Goal: Transaction & Acquisition: Download file/media

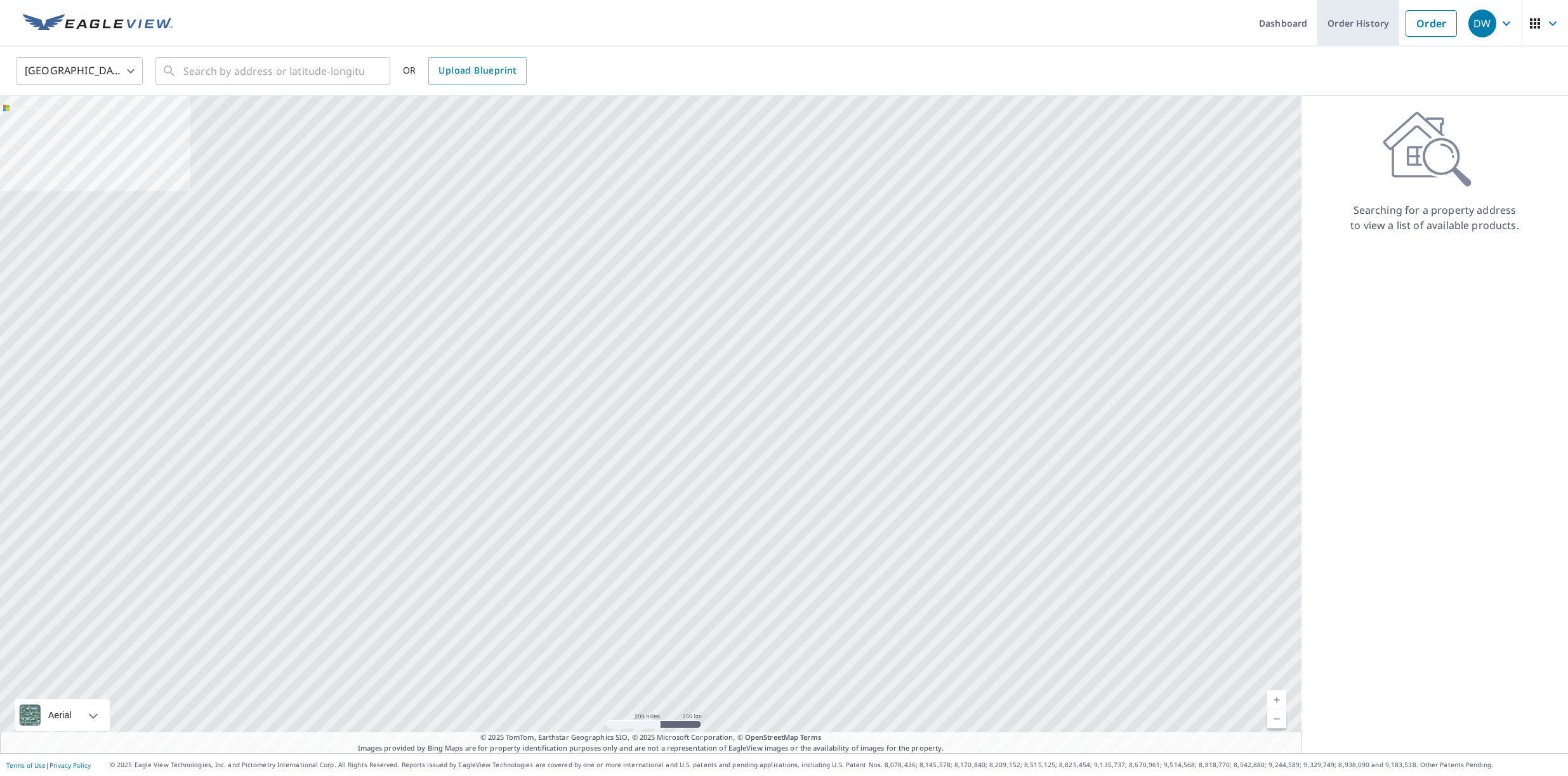
click at [1375, 22] on link "Order History" at bounding box center [1359, 23] width 82 height 46
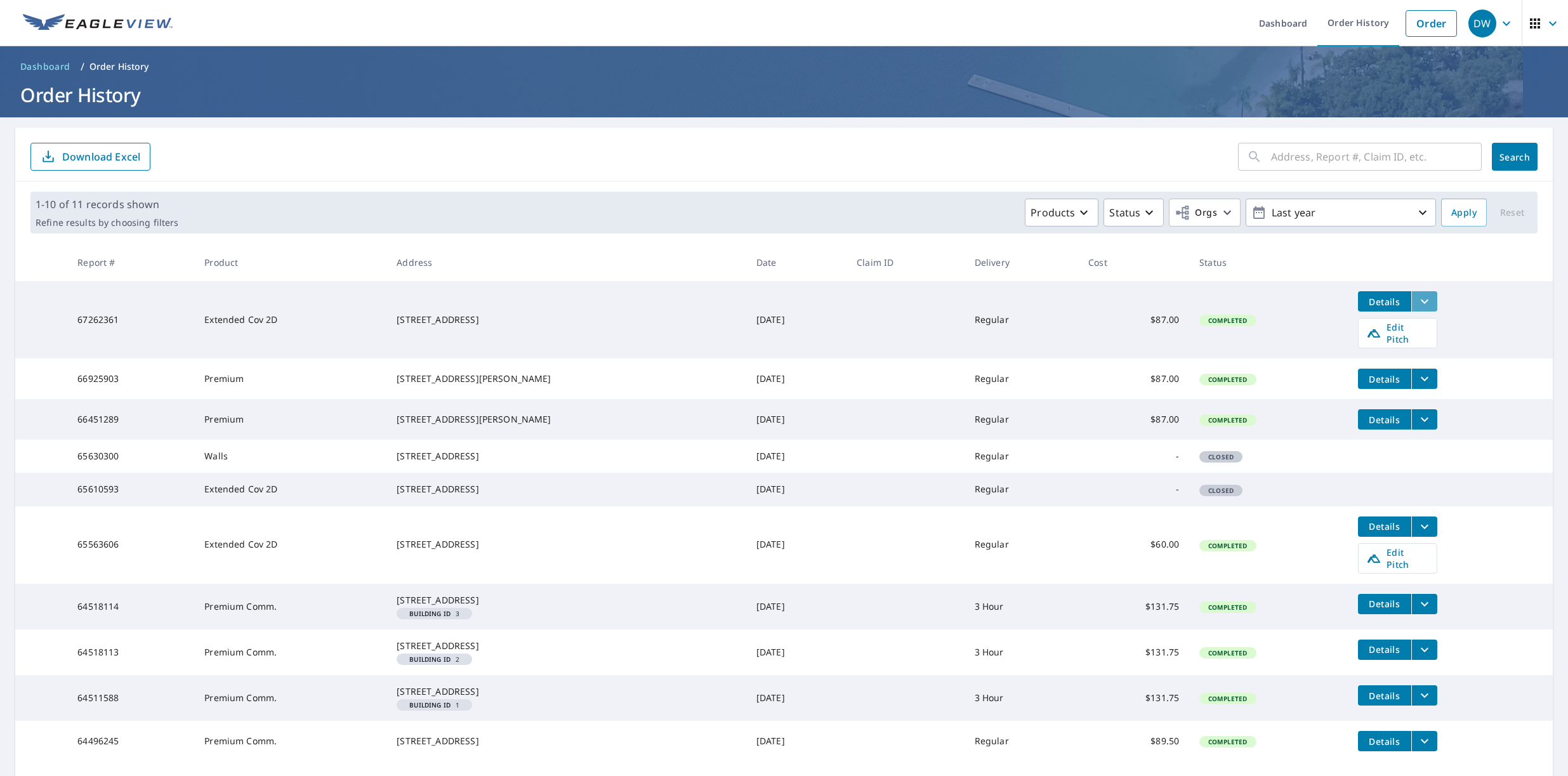
click at [1418, 295] on icon "filesDropdownBtn-67262361" at bounding box center [1425, 301] width 15 height 15
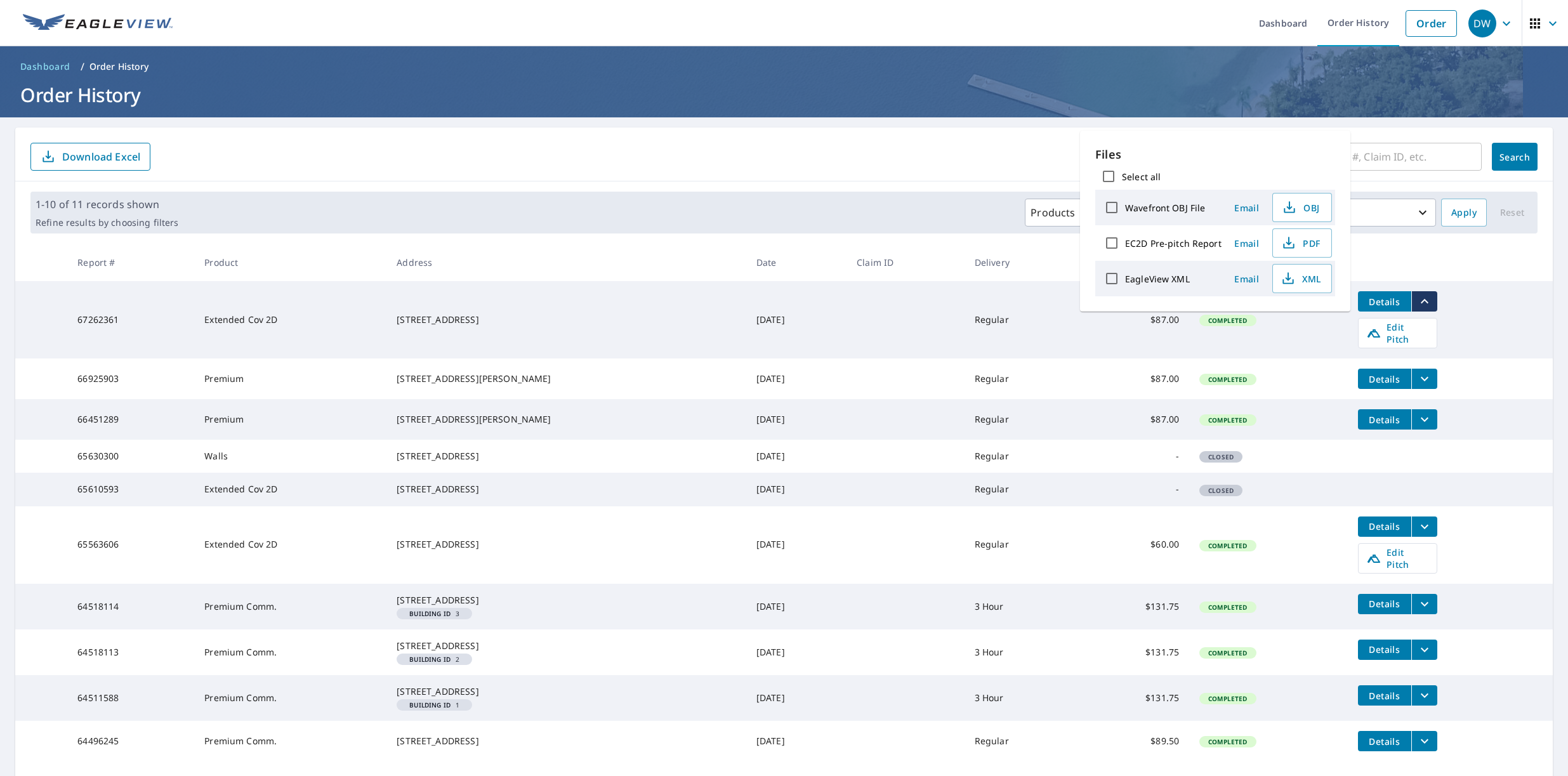
click at [1549, 371] on td "Details" at bounding box center [1450, 379] width 205 height 40
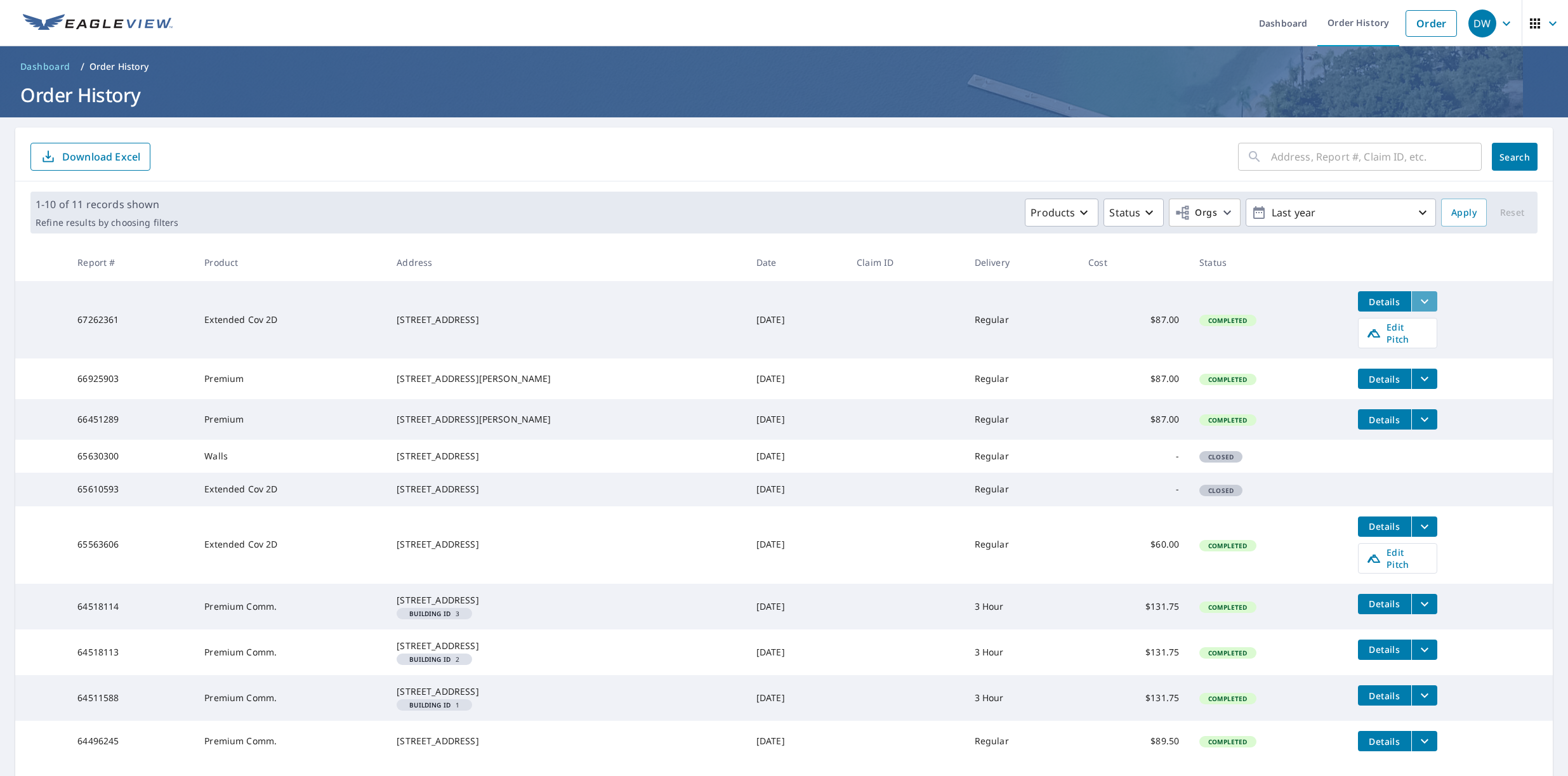
click at [1417, 300] on icon "filesDropdownBtn-67262361" at bounding box center [1425, 301] width 15 height 15
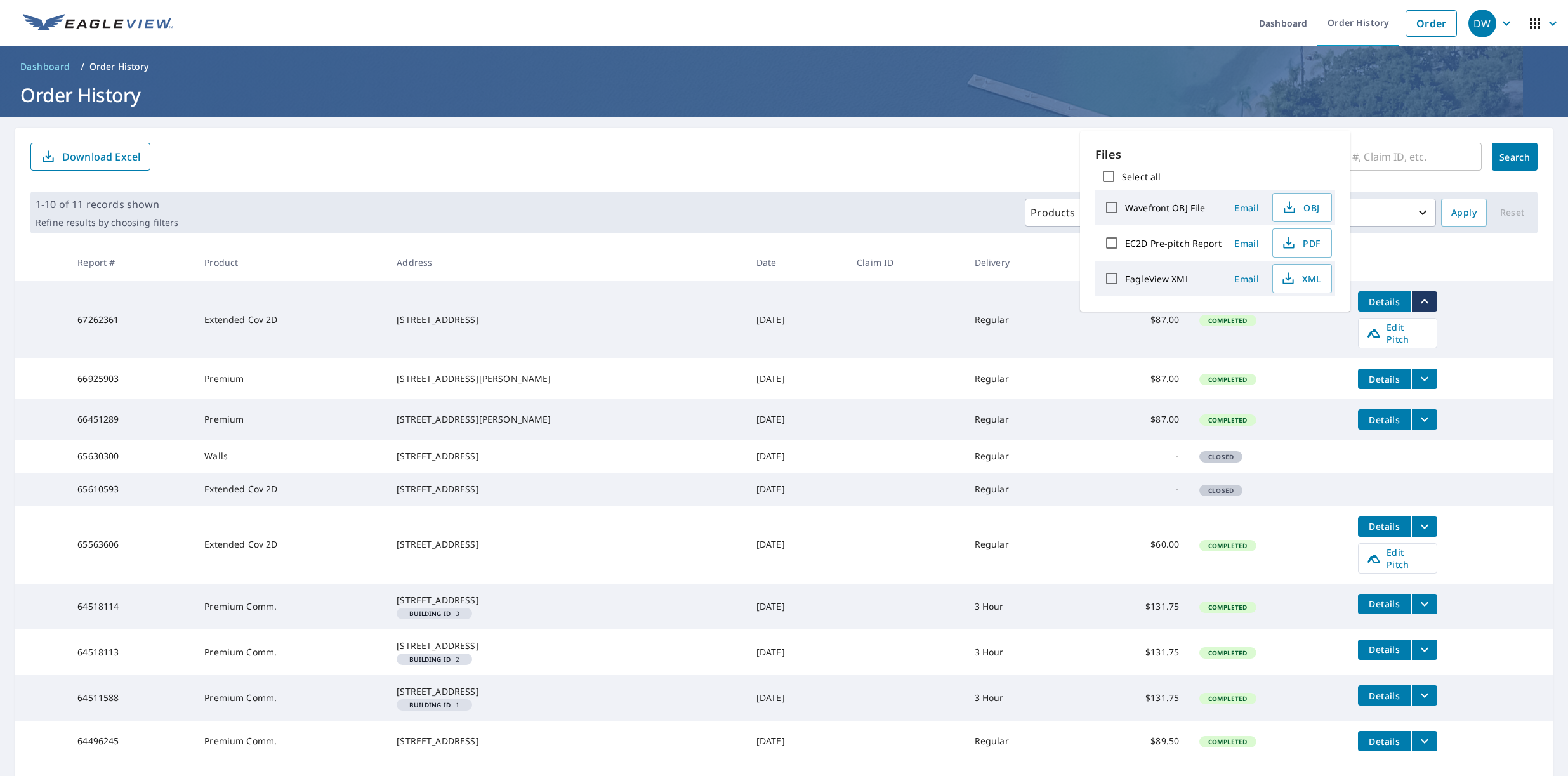
click at [773, 417] on td "Jul 16, 2025" at bounding box center [796, 419] width 100 height 40
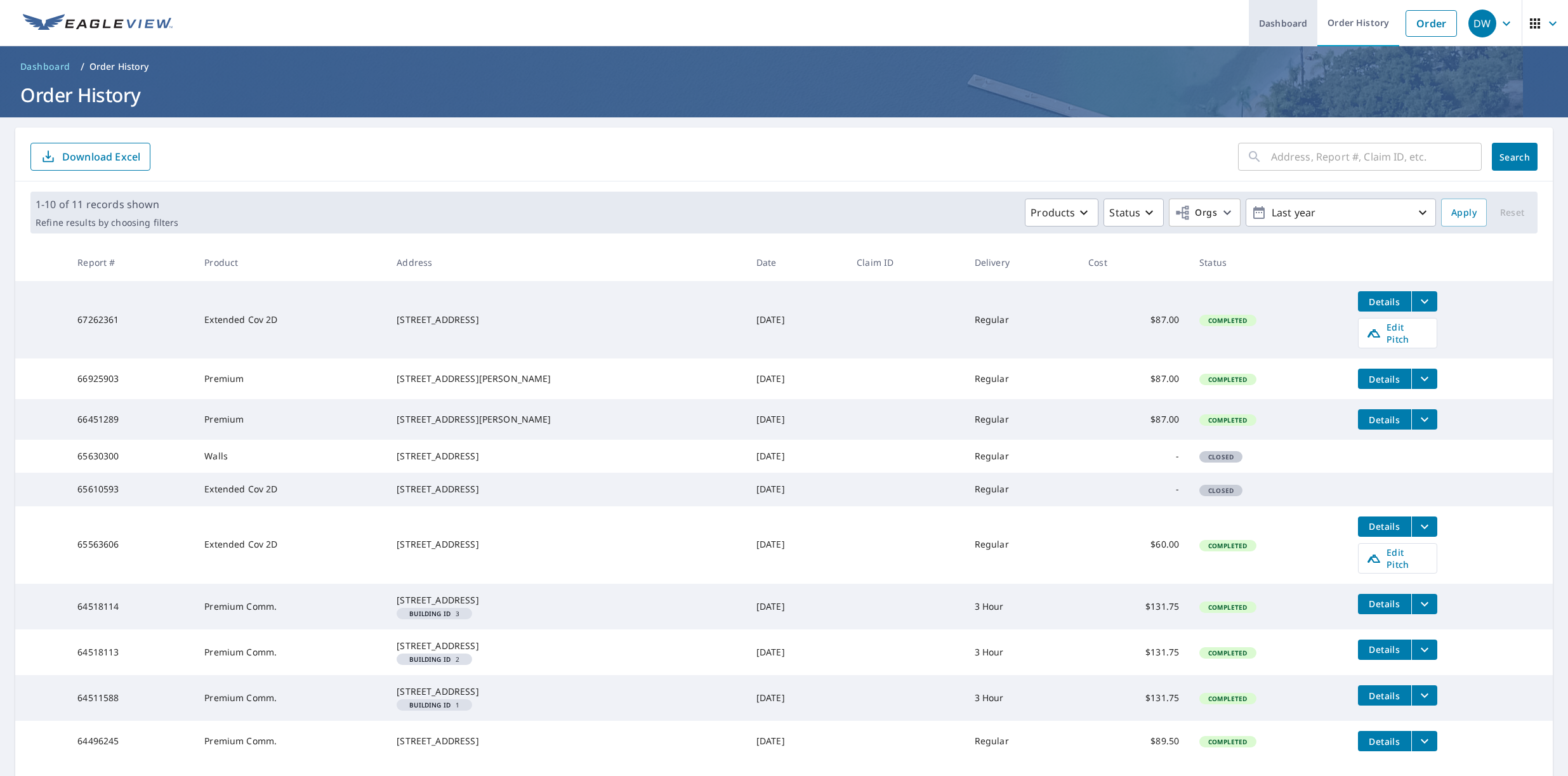
click at [1307, 21] on link "Dashboard" at bounding box center [1284, 23] width 69 height 46
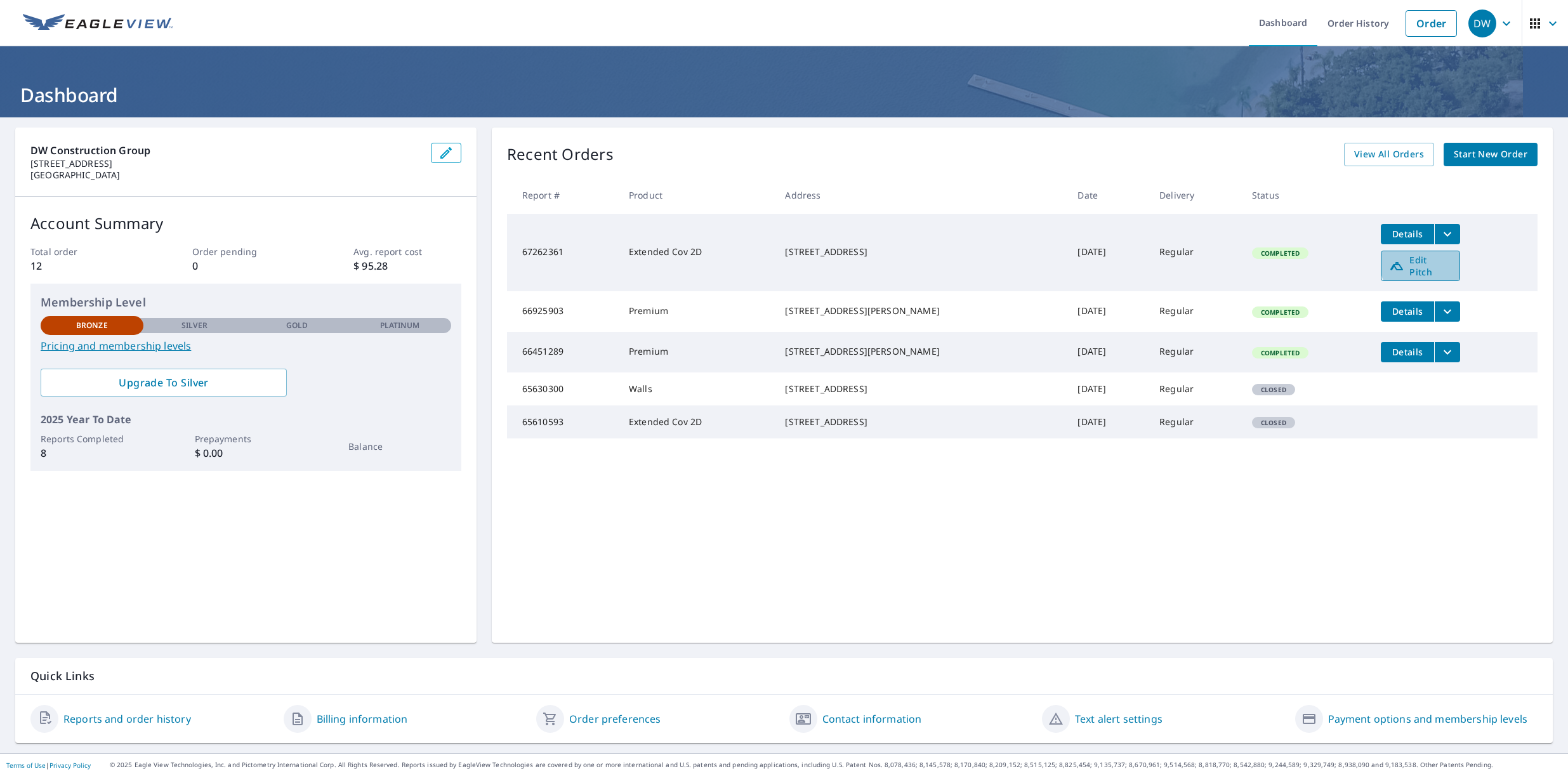
click at [1419, 261] on span "Edit Pitch" at bounding box center [1421, 266] width 63 height 24
click at [1559, 16] on icon "button" at bounding box center [1553, 24] width 15 height 15
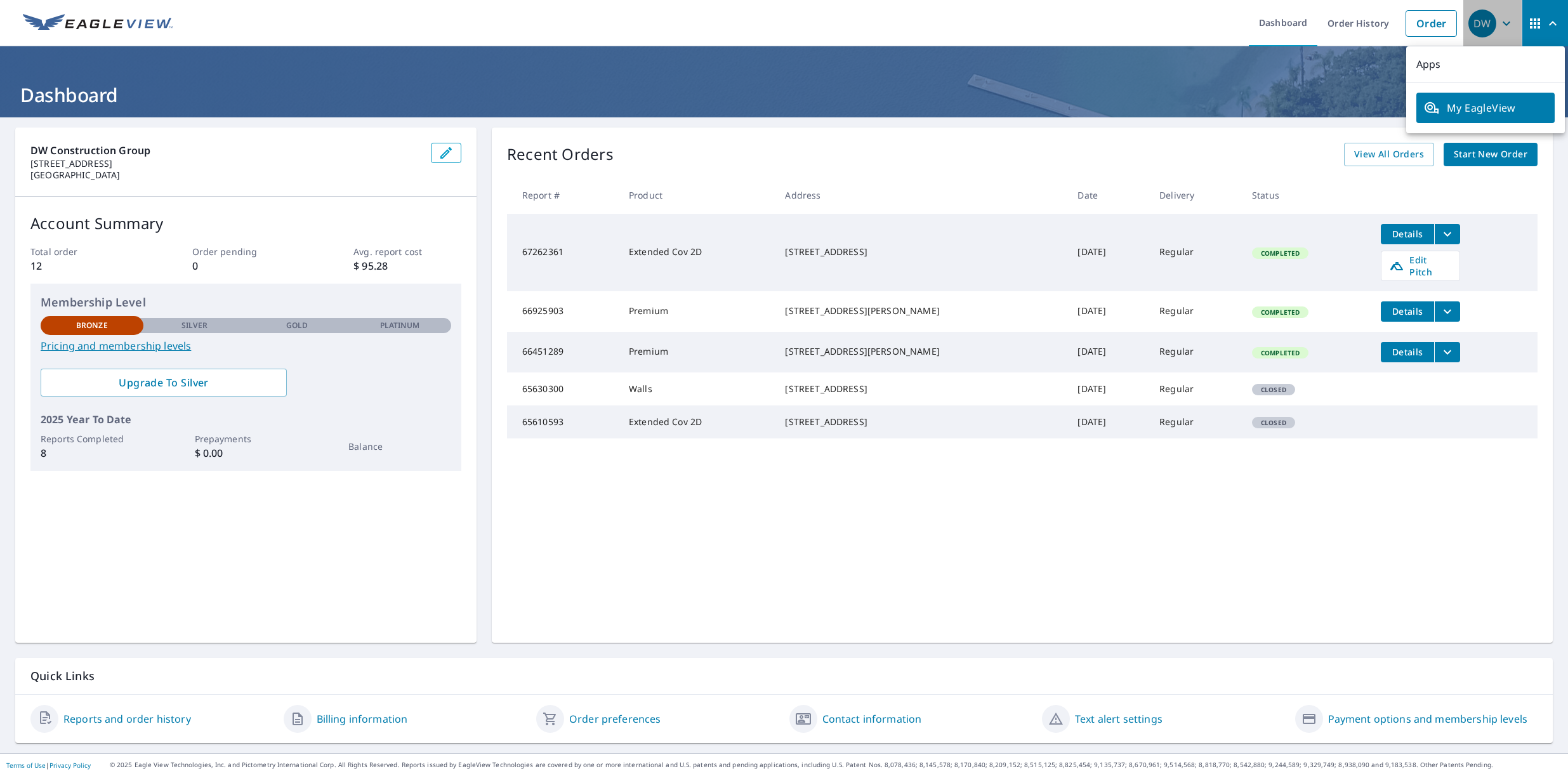
click at [1506, 24] on icon "button" at bounding box center [1506, 22] width 8 height 4
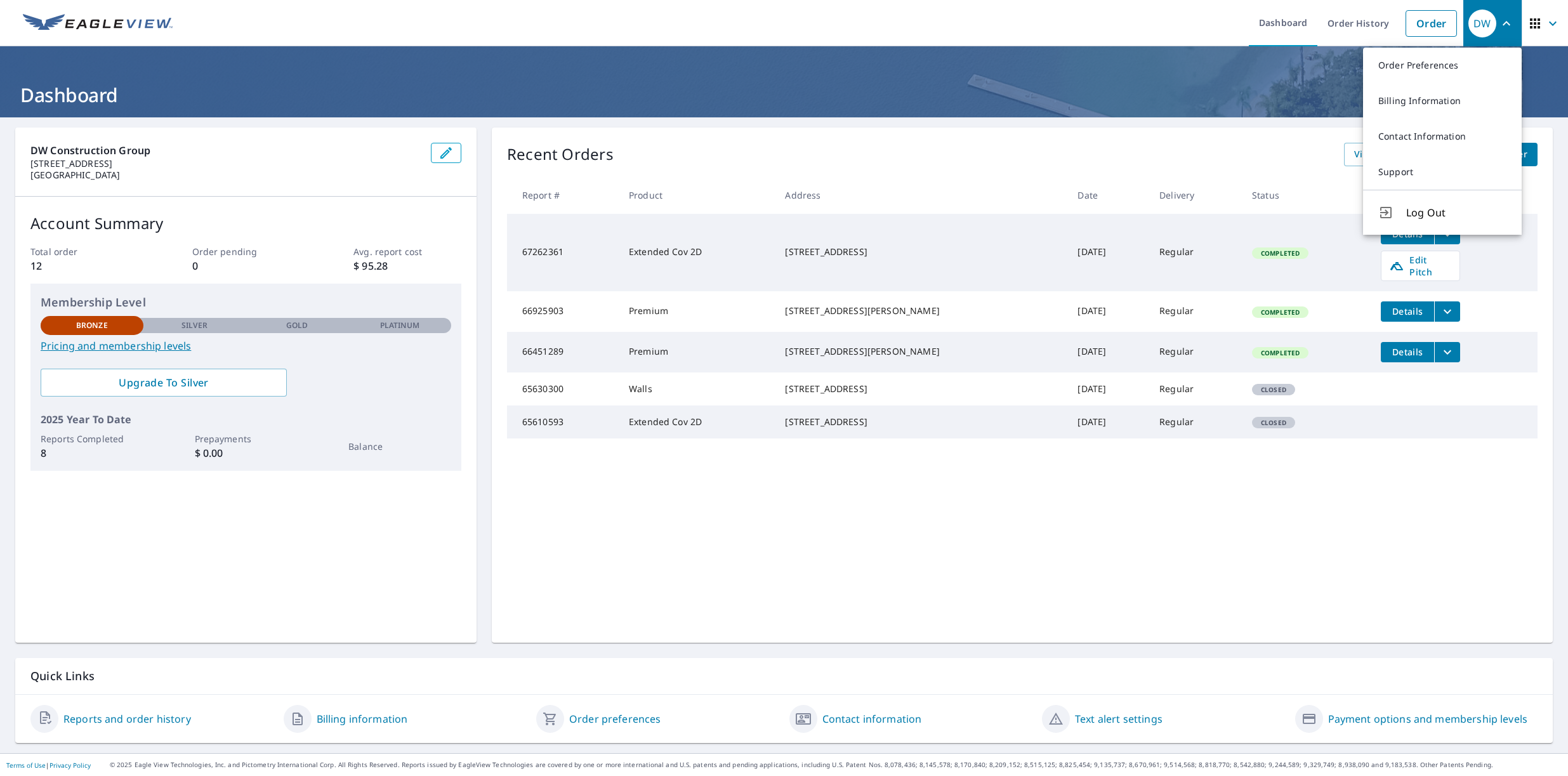
click at [1150, 134] on div "Recent Orders View All Orders Start New Order Report # Product Address Date Del…" at bounding box center [1022, 385] width 1062 height 516
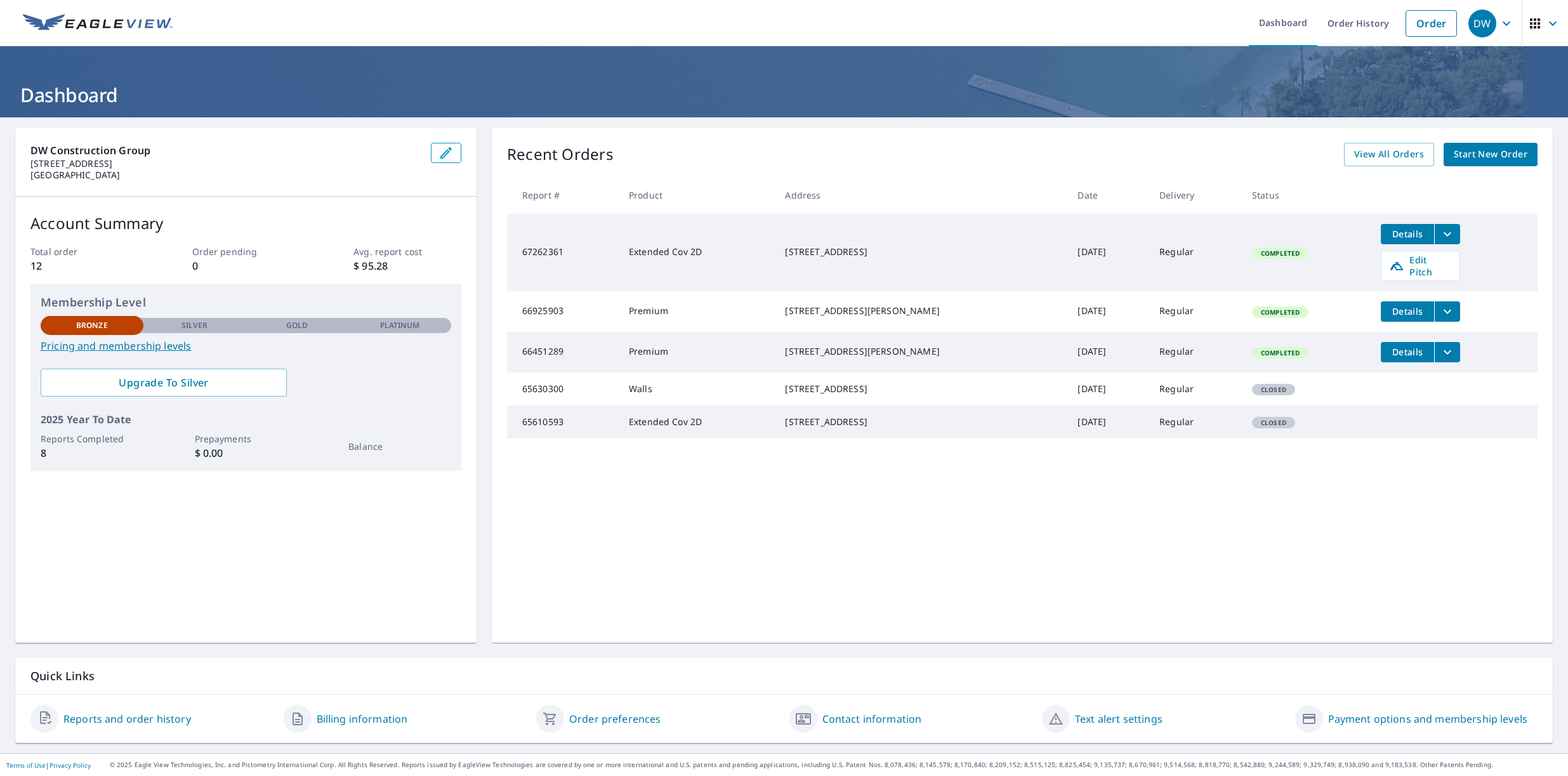
click at [159, 724] on link "Reports and order history" at bounding box center [127, 719] width 128 height 15
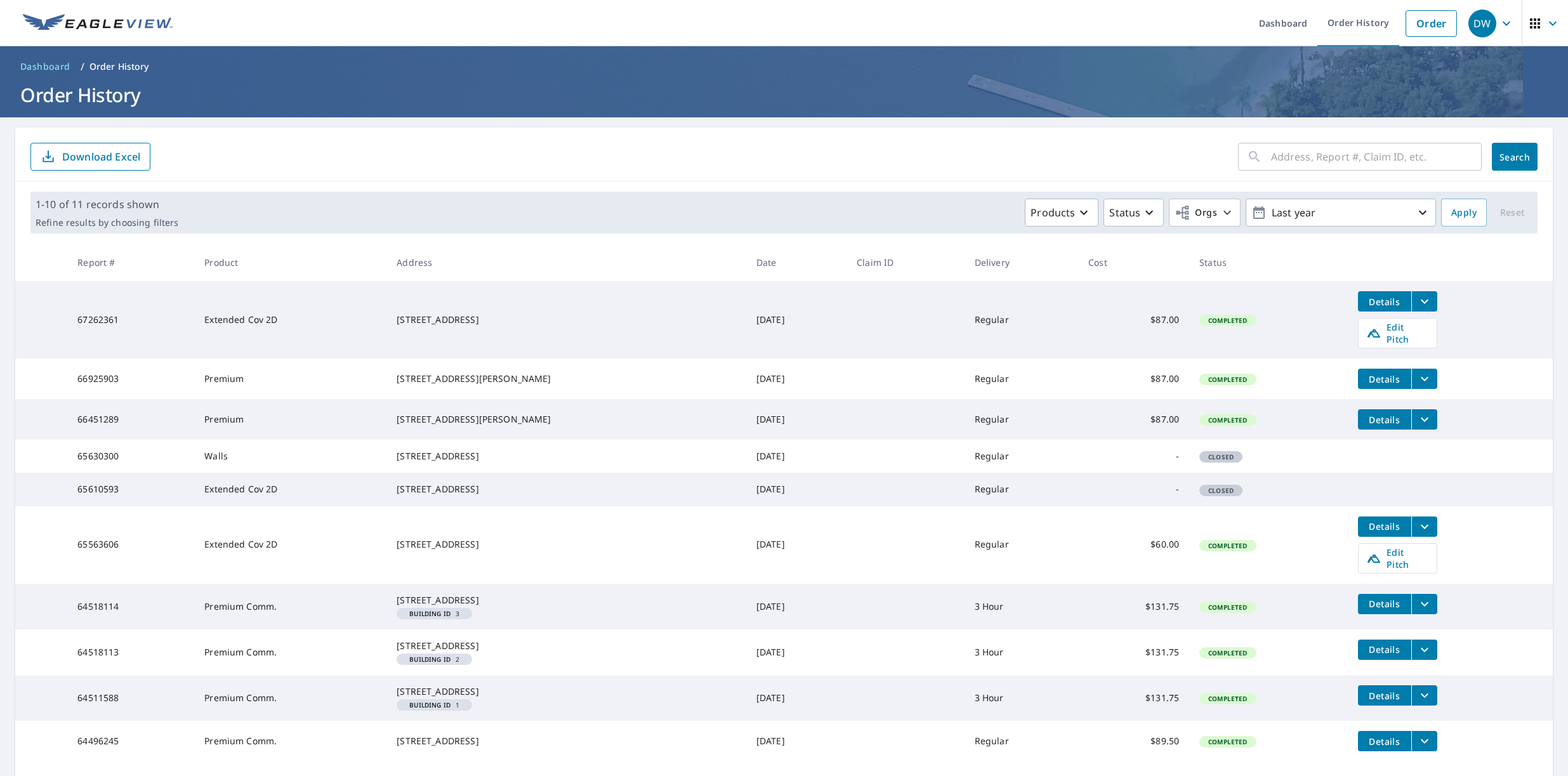
click at [1426, 297] on icon "filesDropdownBtn-67262361" at bounding box center [1425, 301] width 15 height 15
click at [1107, 176] on input "Select all" at bounding box center [1109, 176] width 27 height 27
checkbox input "true"
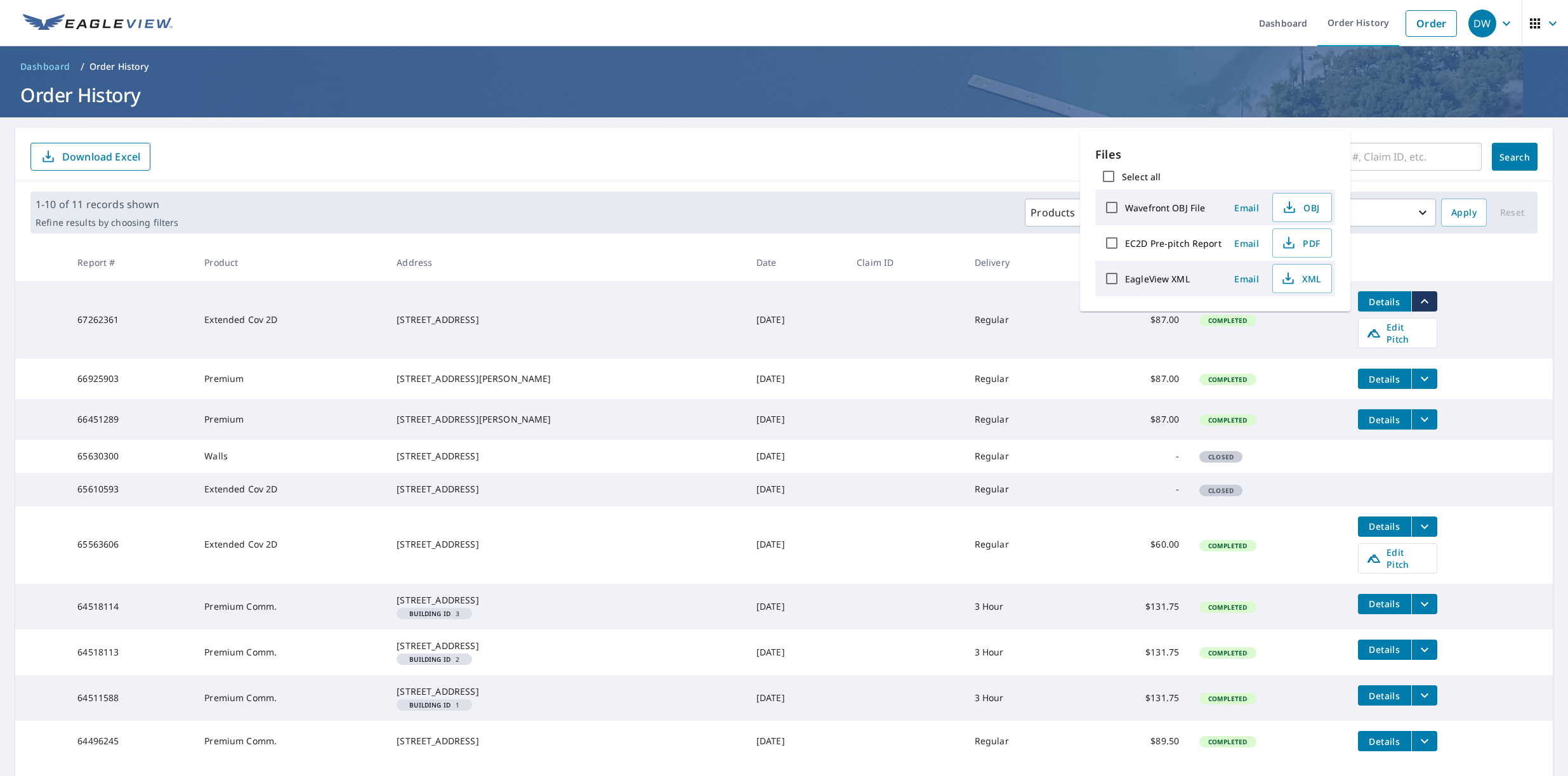
checkbox input "true"
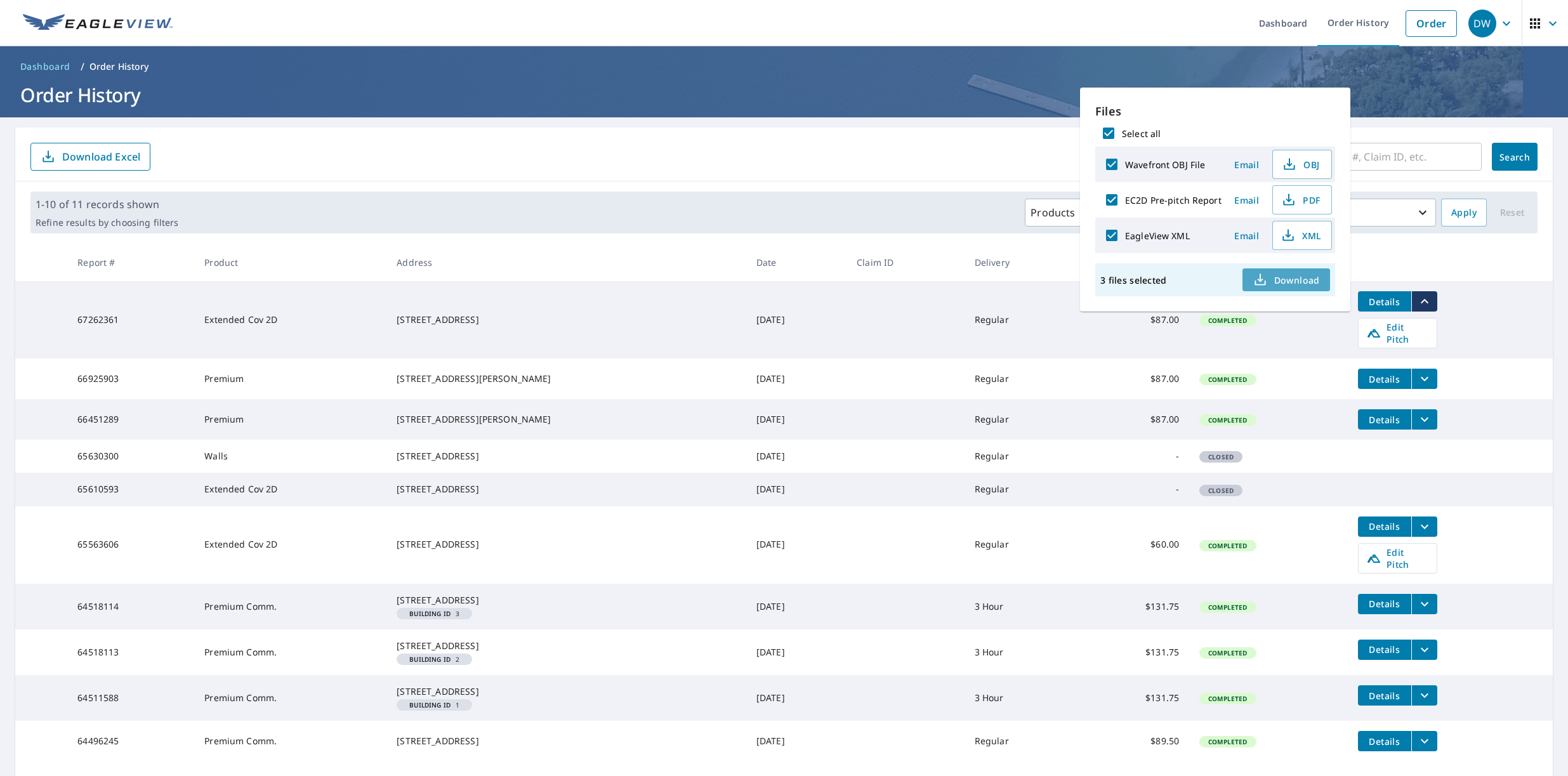
click at [1284, 280] on span "Download" at bounding box center [1286, 280] width 68 height 15
click at [814, 173] on div "​ Search Download Excel" at bounding box center [784, 154] width 1538 height 54
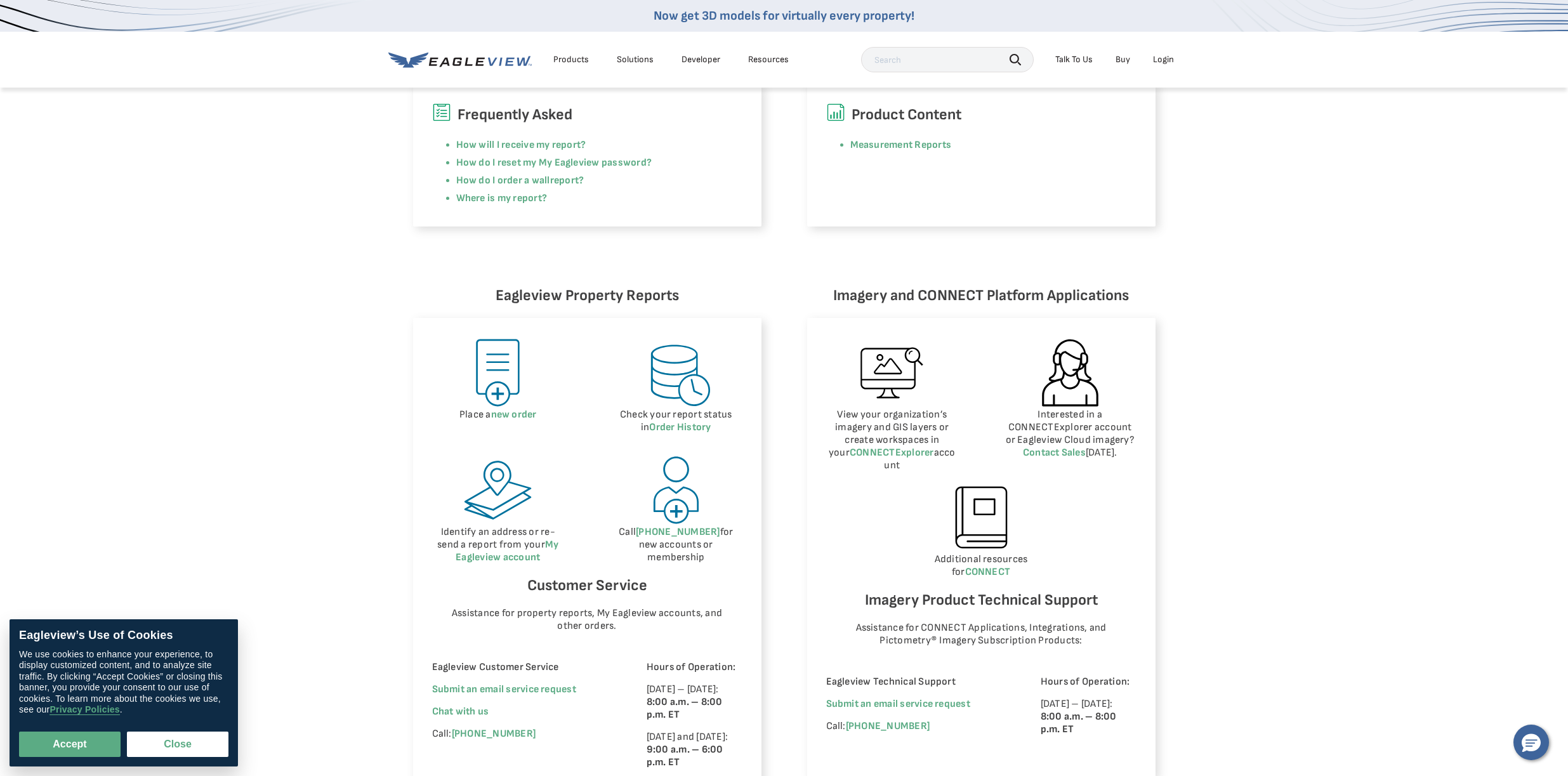
scroll to position [379, 0]
click at [1545, 744] on button "Hello, have a question? Let’s chat." at bounding box center [1531, 742] width 35 height 35
click at [196, 745] on button "Close" at bounding box center [177, 744] width 102 height 26
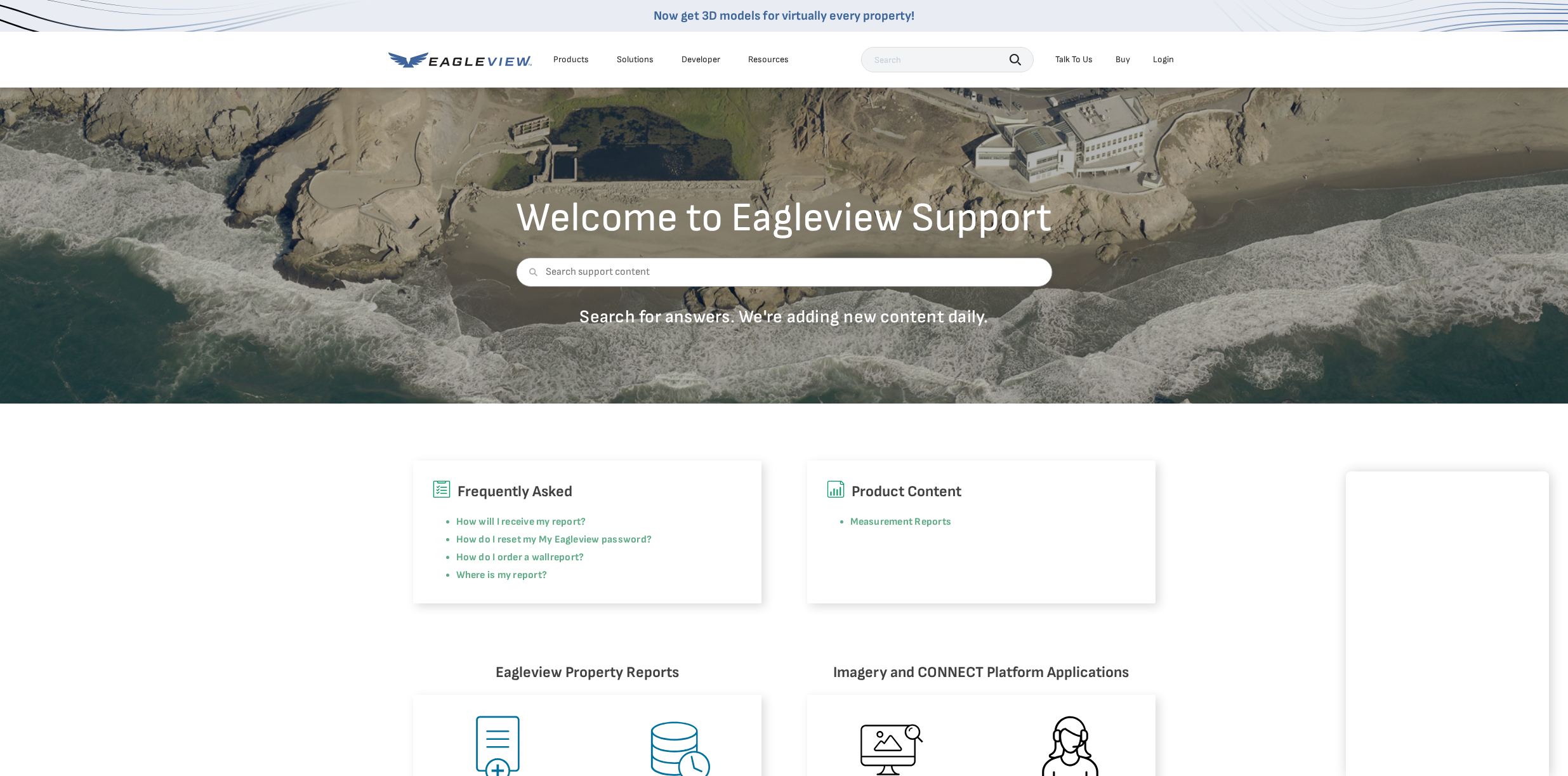
scroll to position [0, 0]
click at [575, 57] on div "Products" at bounding box center [571, 59] width 35 height 11
